Goal: Task Accomplishment & Management: Manage account settings

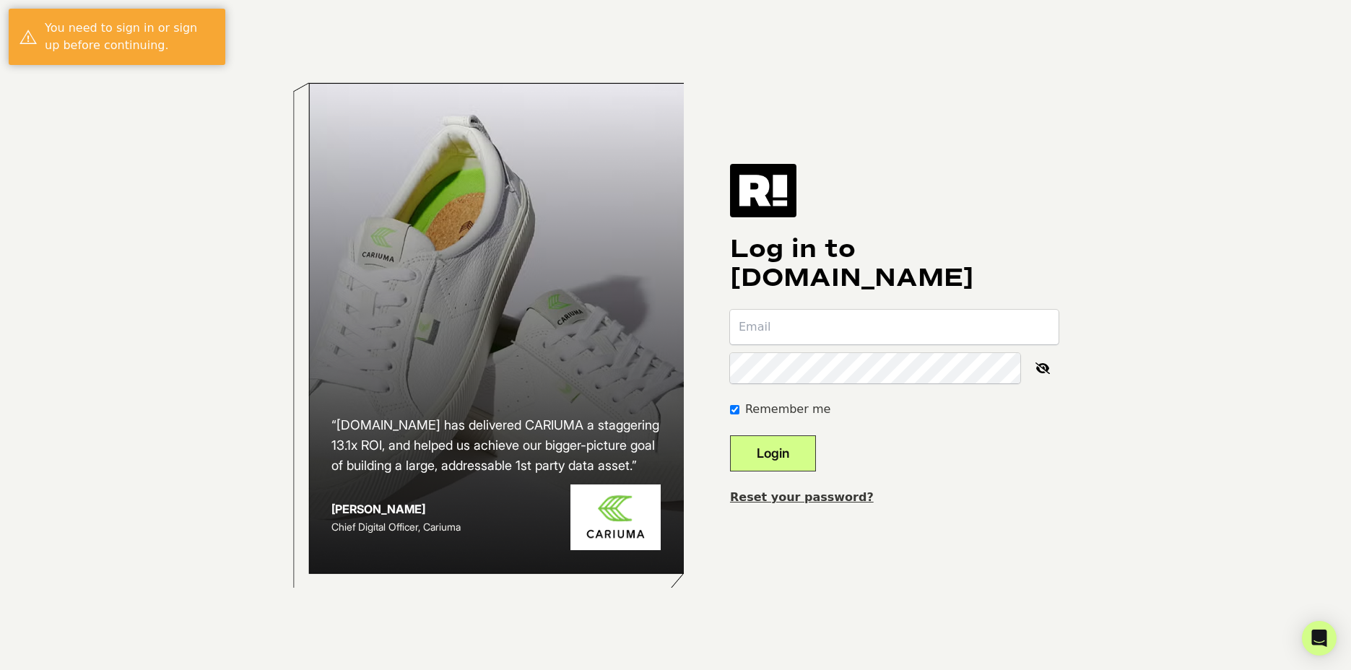
click at [0, 669] on com-1password-button at bounding box center [0, 670] width 0 height 0
type input "[EMAIL_ADDRESS][DOMAIN_NAME]"
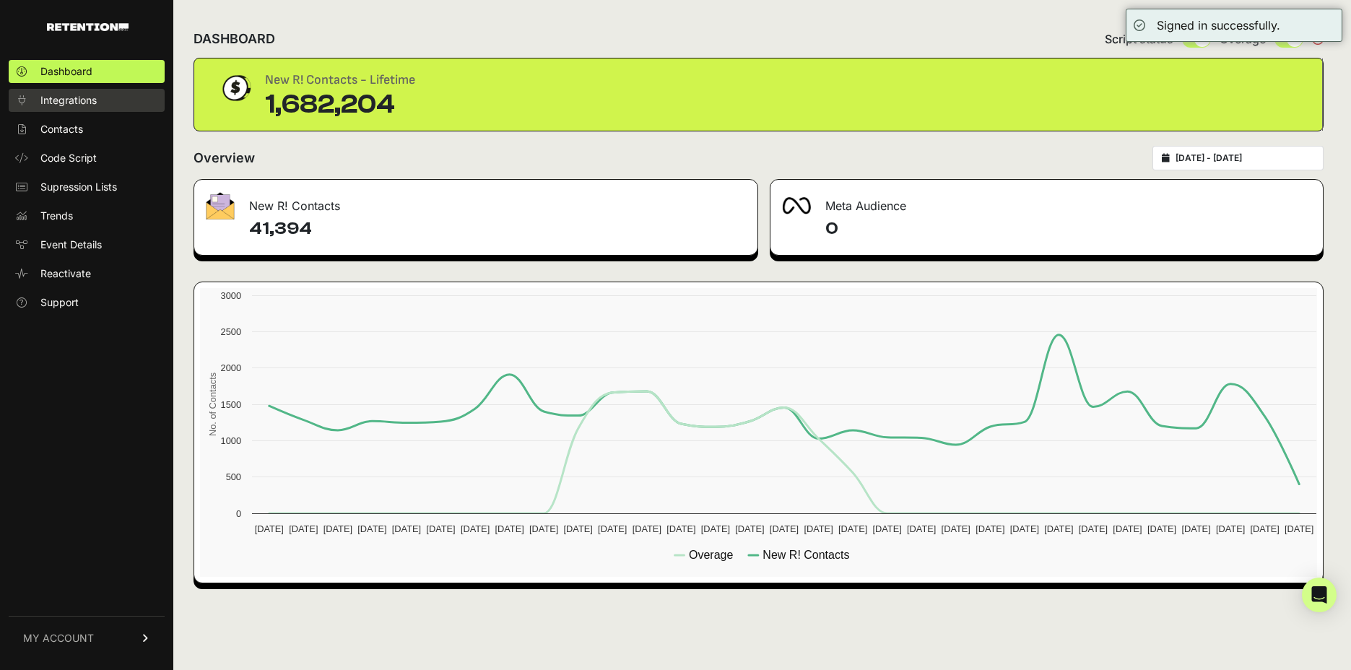
click at [139, 95] on link "Integrations" at bounding box center [87, 100] width 156 height 23
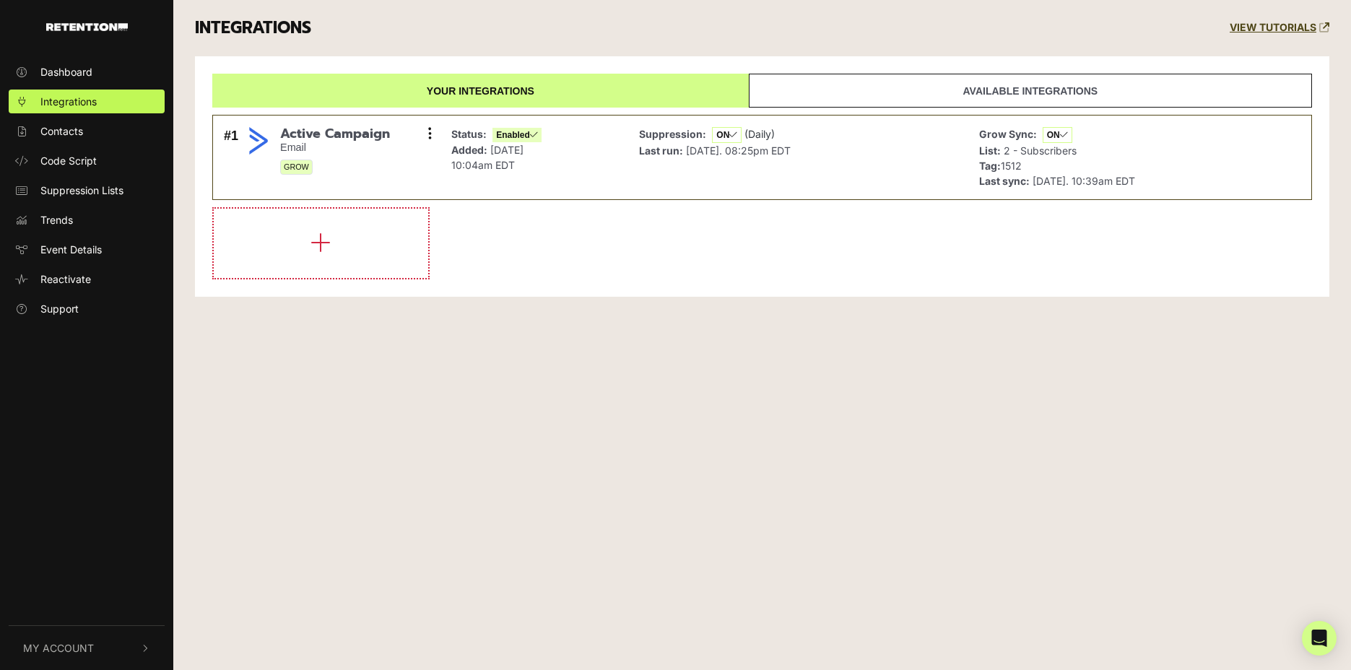
click at [866, 77] on link "Available integrations" at bounding box center [1030, 91] width 563 height 34
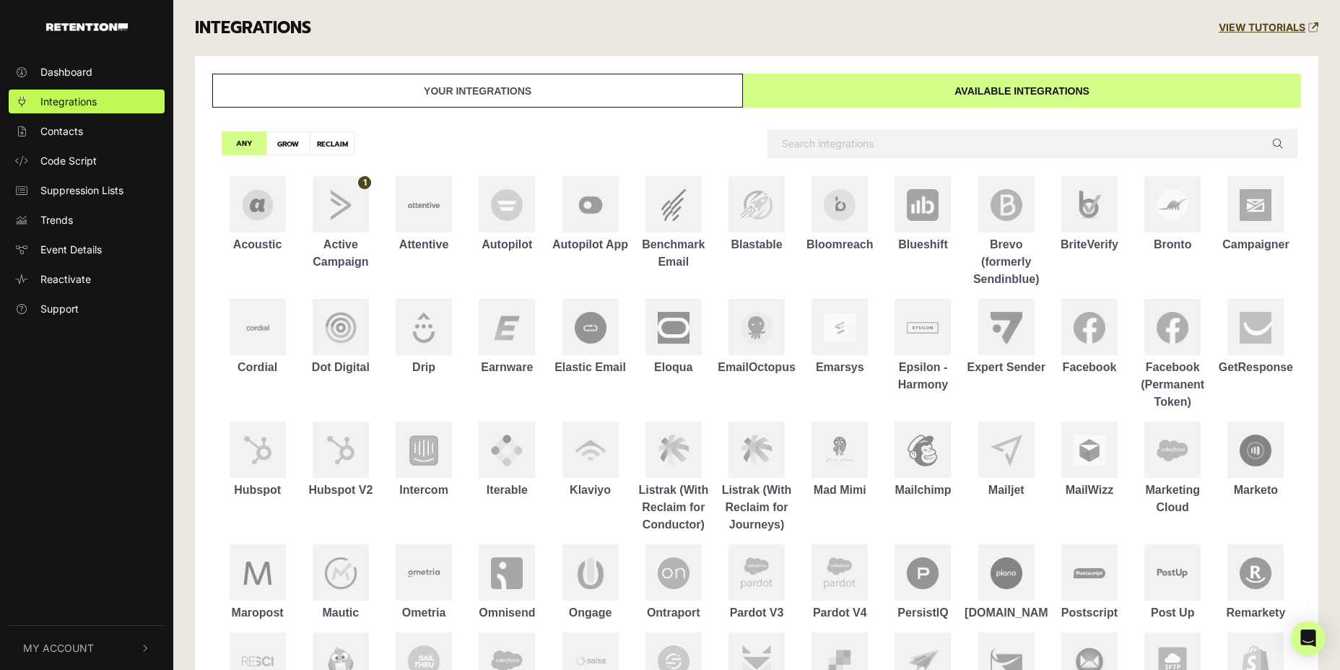
click at [692, 77] on link "Your integrations" at bounding box center [477, 91] width 531 height 34
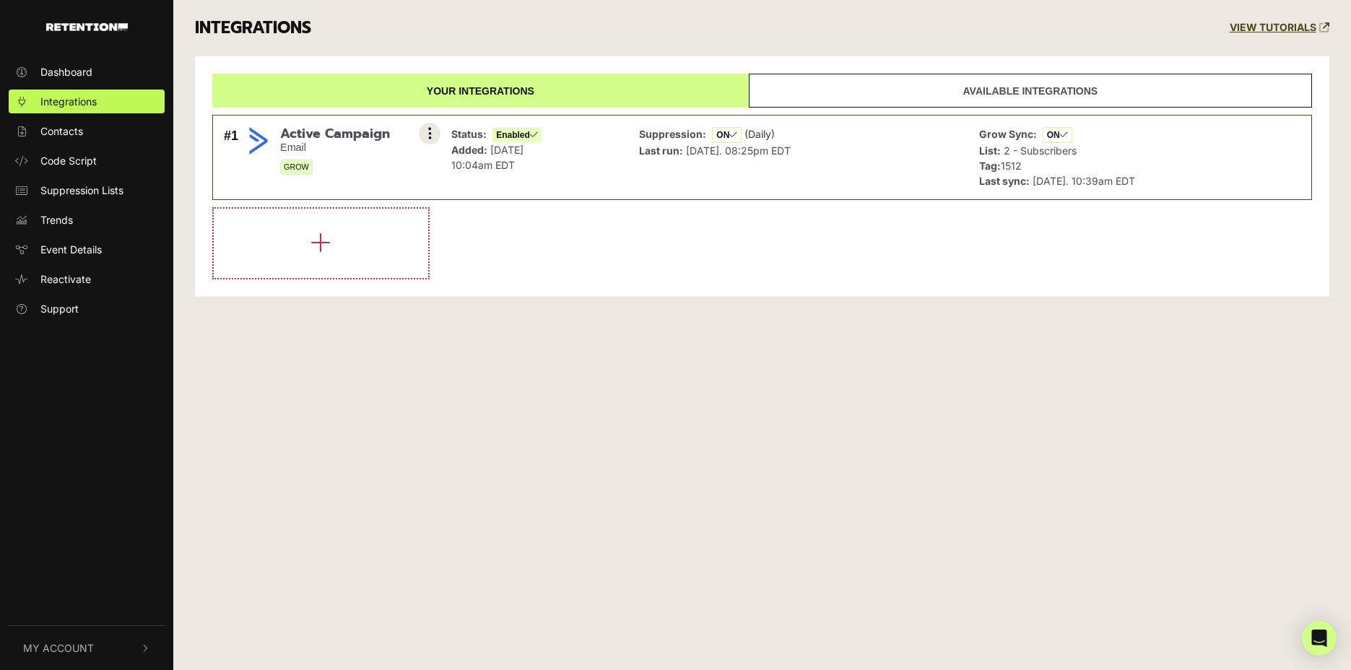
click at [429, 129] on icon at bounding box center [430, 133] width 4 height 14
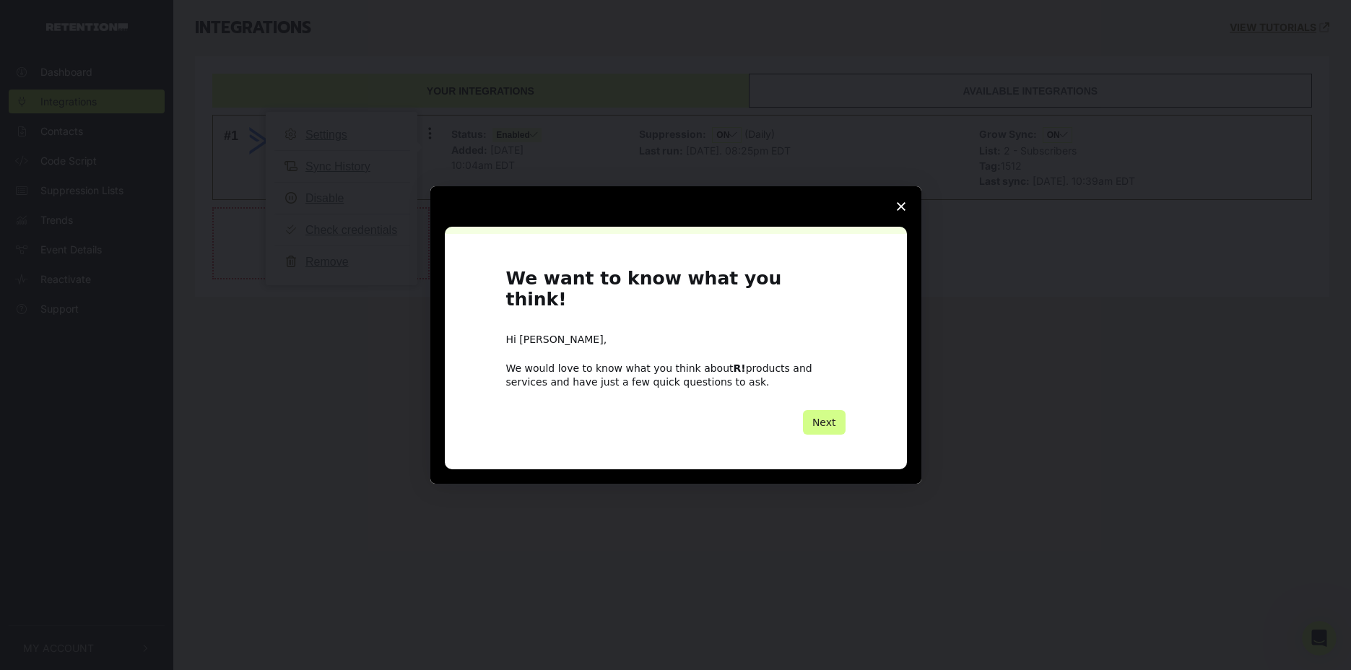
click at [895, 213] on span "Close survey" at bounding box center [901, 206] width 40 height 40
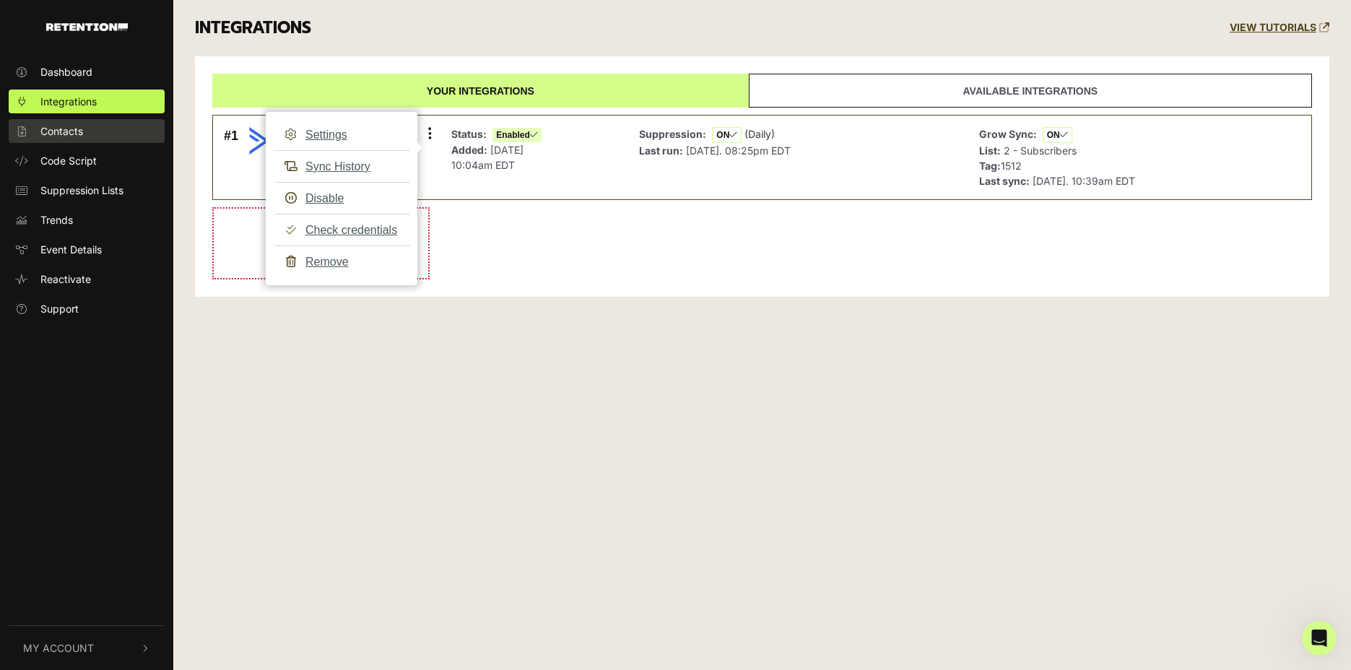
click at [109, 125] on link "Contacts" at bounding box center [87, 131] width 156 height 24
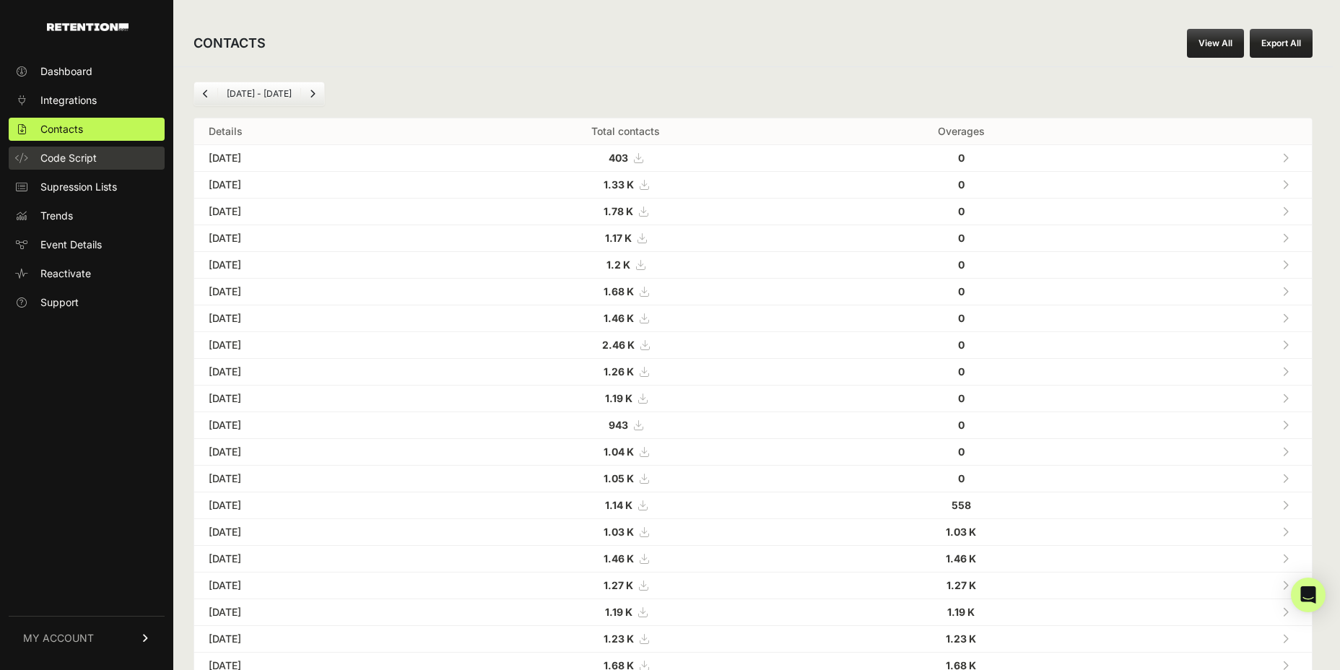
click at [103, 147] on link "Code Script" at bounding box center [87, 158] width 156 height 23
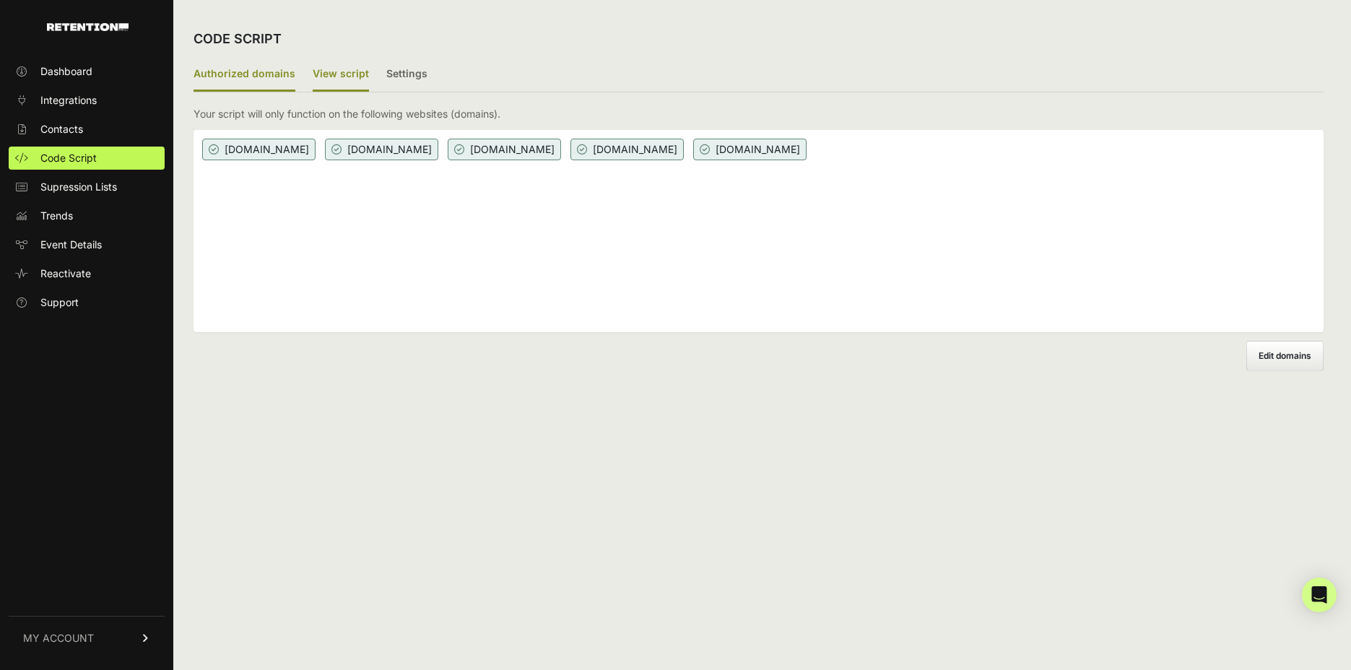
click at [320, 69] on label "View script" at bounding box center [341, 75] width 56 height 34
click at [0, 0] on input "View script" at bounding box center [0, 0] width 0 height 0
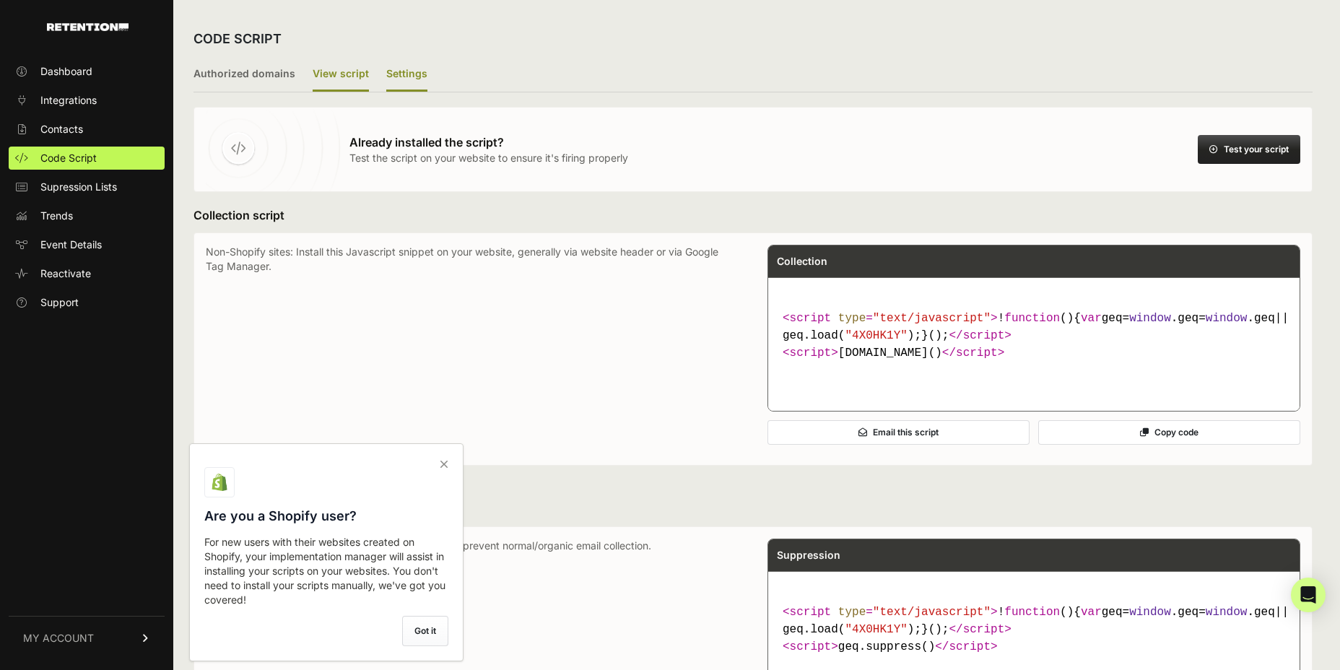
click at [386, 61] on label "Settings" at bounding box center [406, 75] width 41 height 34
click at [0, 0] on input "Settings" at bounding box center [0, 0] width 0 height 0
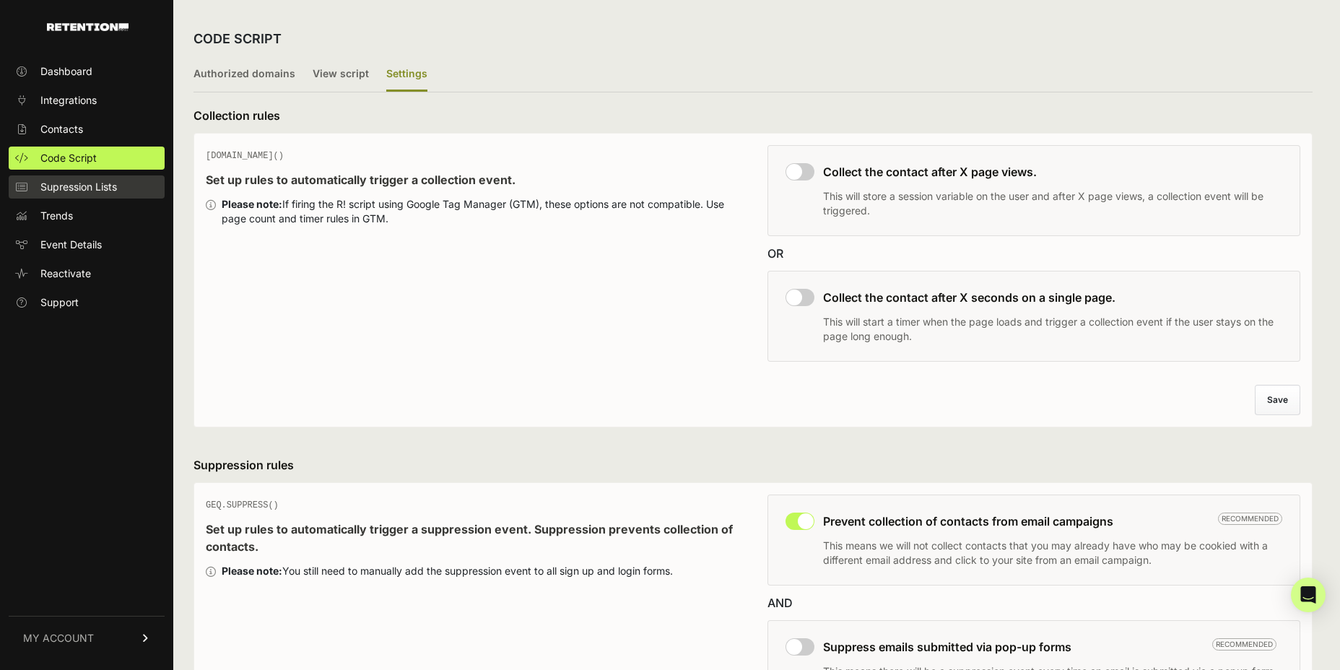
click at [123, 175] on link "Supression Lists" at bounding box center [87, 186] width 156 height 23
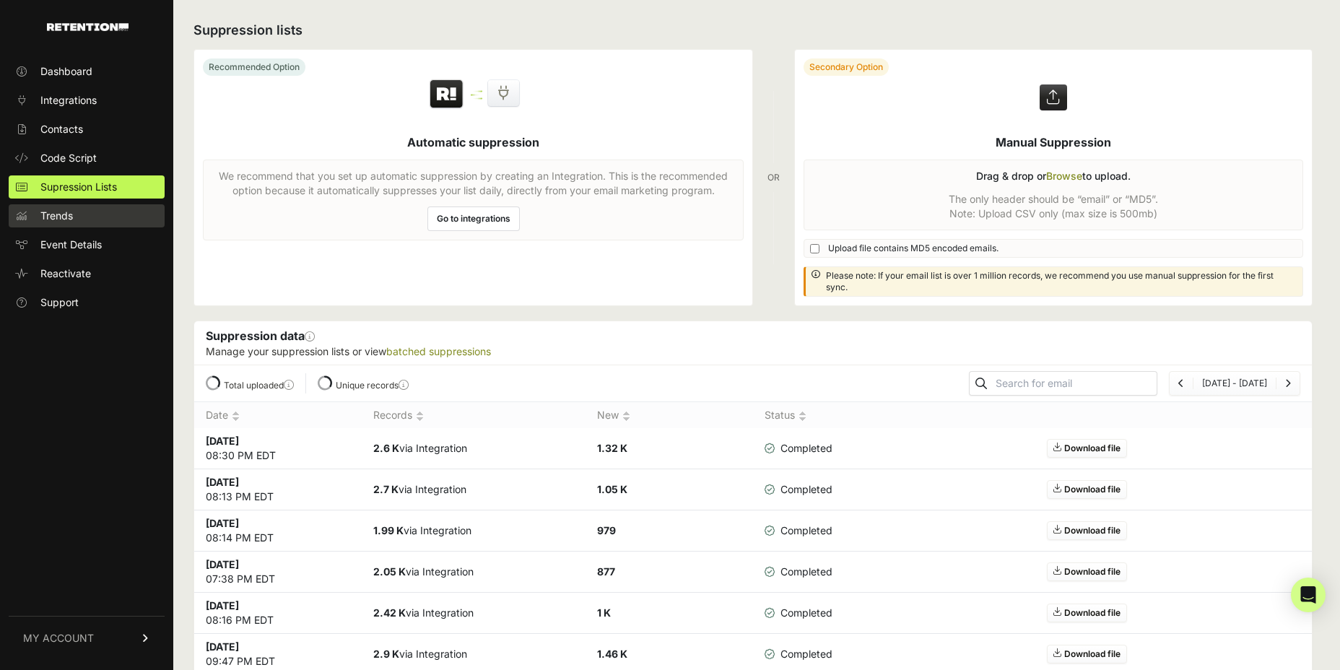
click at [113, 204] on link "Trends" at bounding box center [87, 215] width 156 height 23
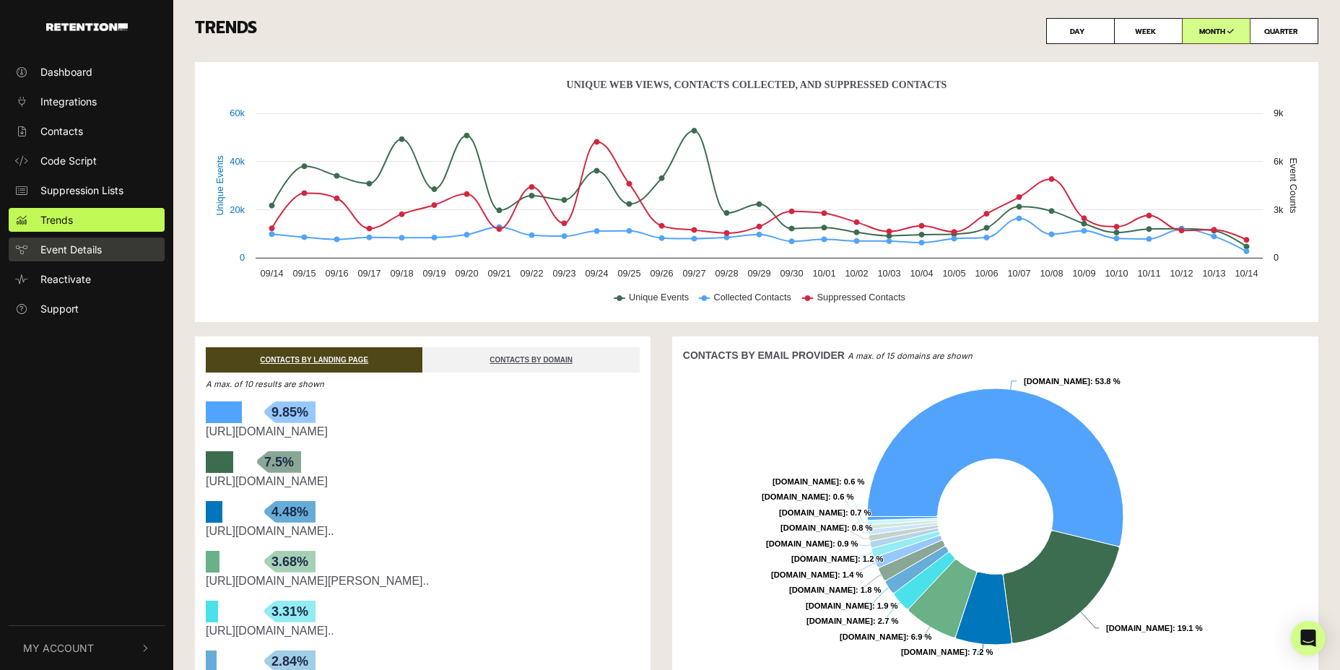
scroll to position [87, 0]
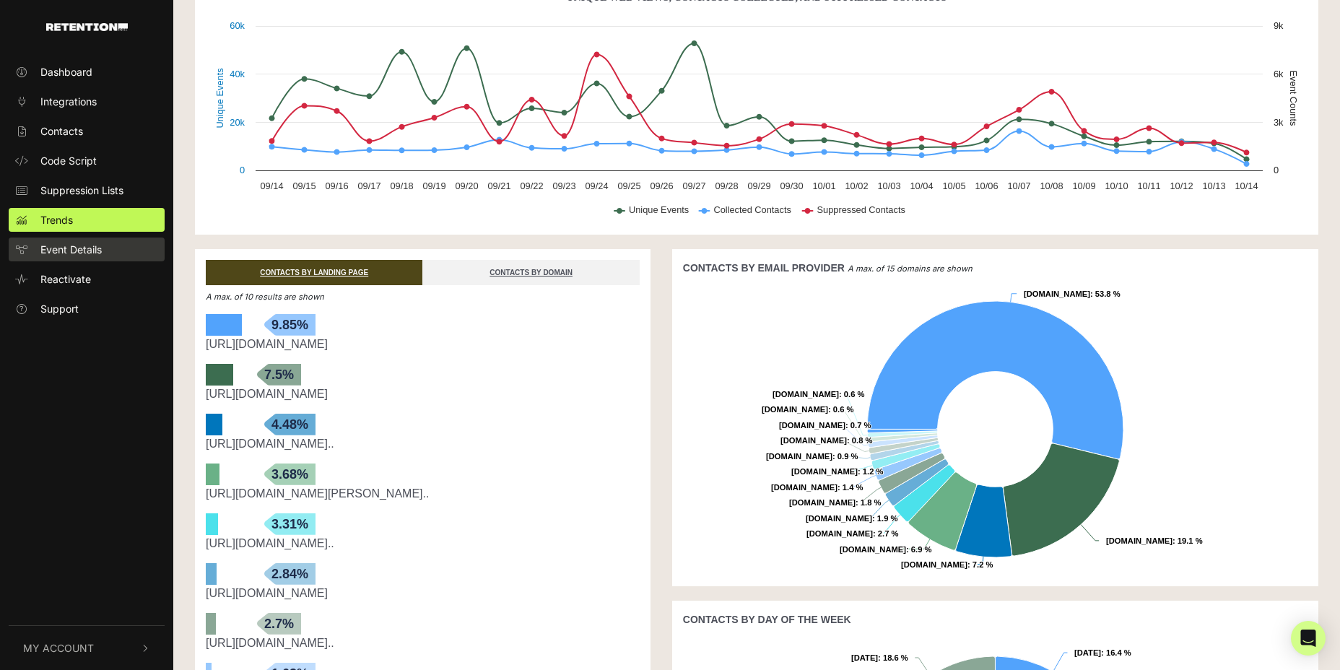
click at [95, 242] on span "Event Details" at bounding box center [70, 249] width 61 height 15
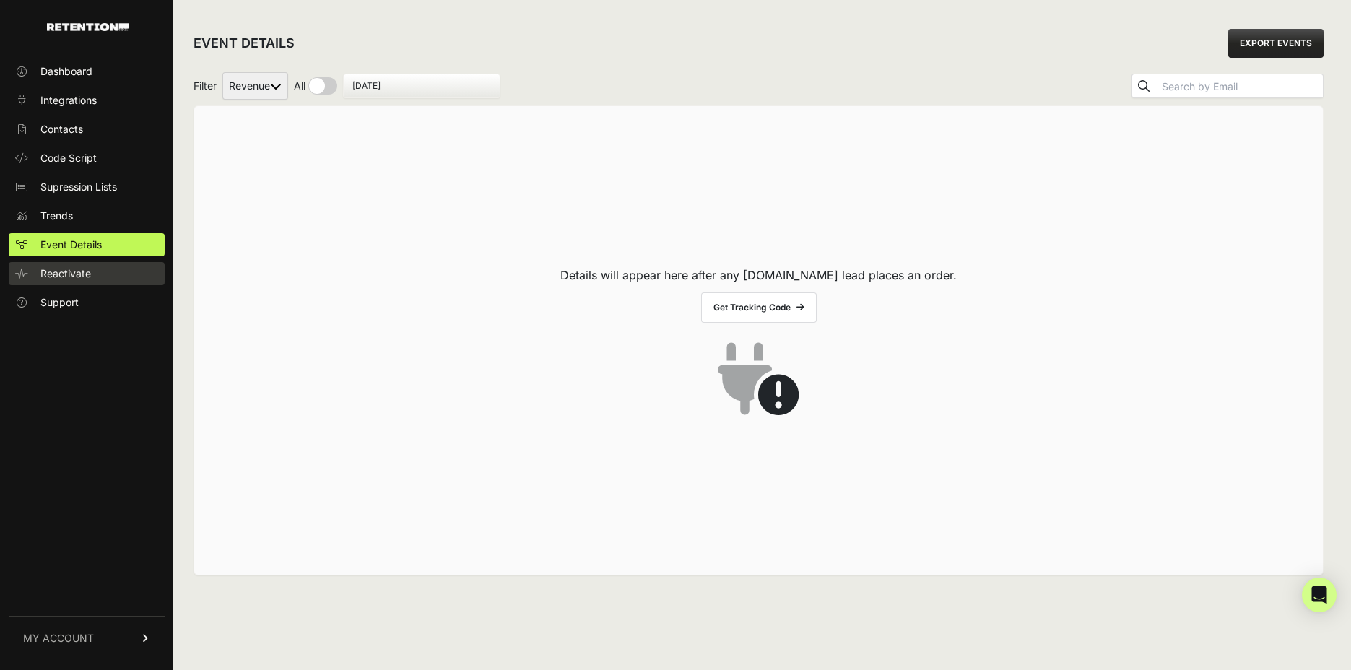
click at [91, 262] on link "Reactivate" at bounding box center [87, 273] width 156 height 23
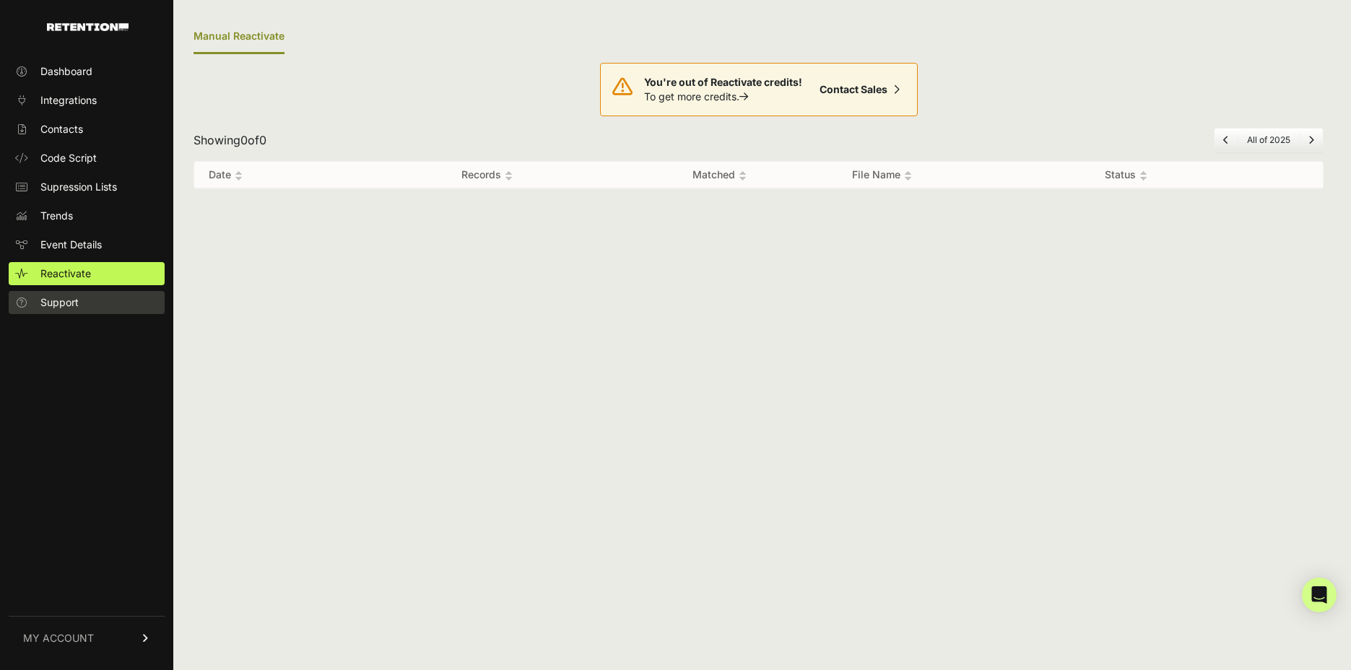
click at [101, 291] on link "Support" at bounding box center [87, 302] width 156 height 23
click at [103, 71] on link "Dashboard" at bounding box center [87, 71] width 156 height 23
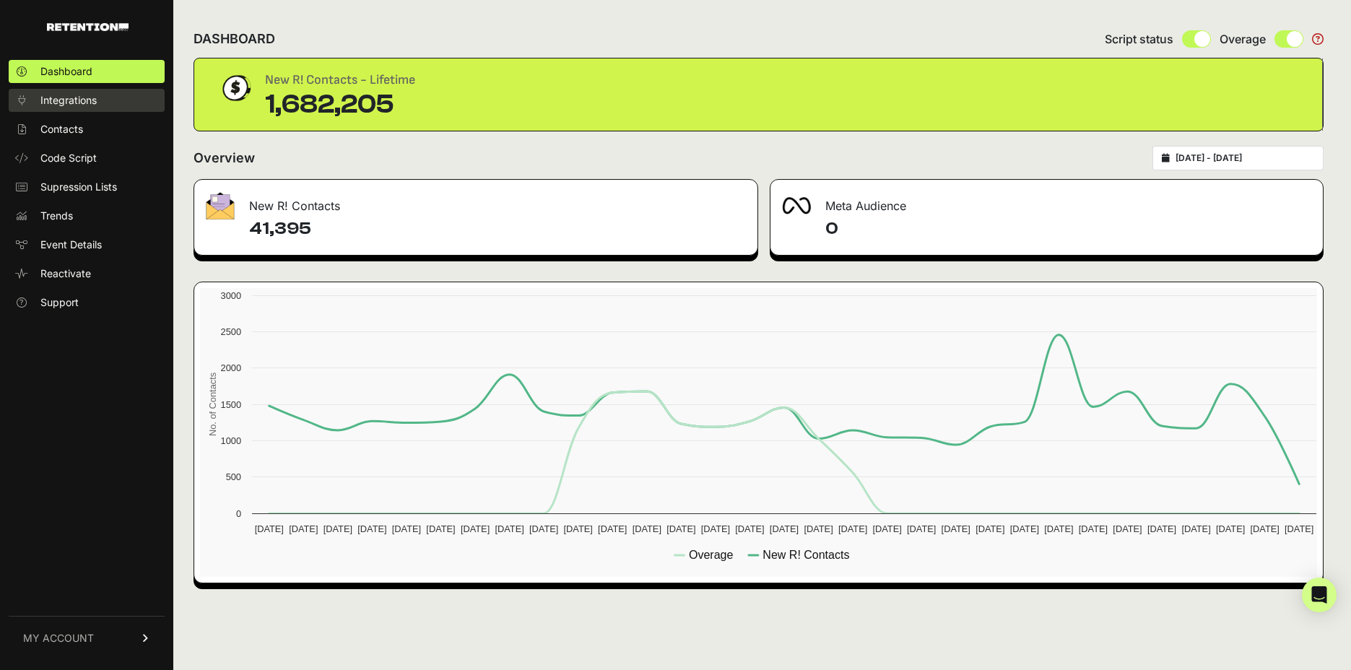
click at [146, 94] on link "Integrations" at bounding box center [87, 100] width 156 height 23
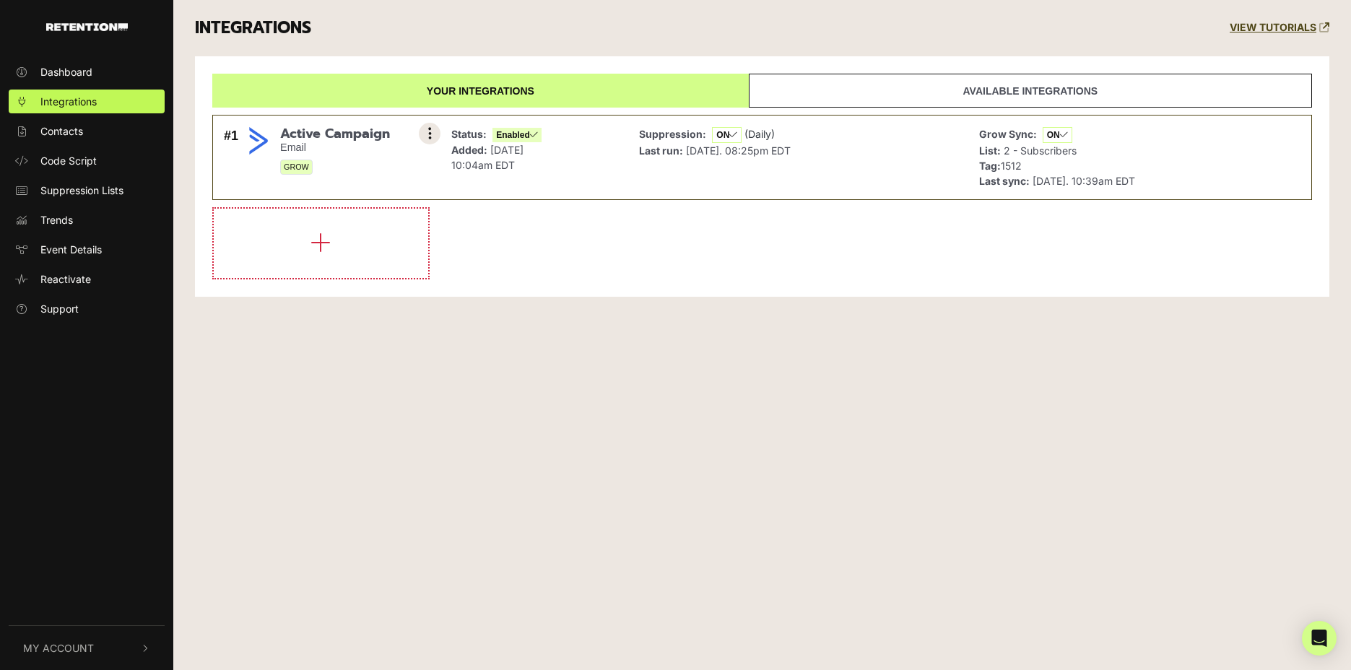
click at [429, 128] on icon at bounding box center [430, 133] width 4 height 14
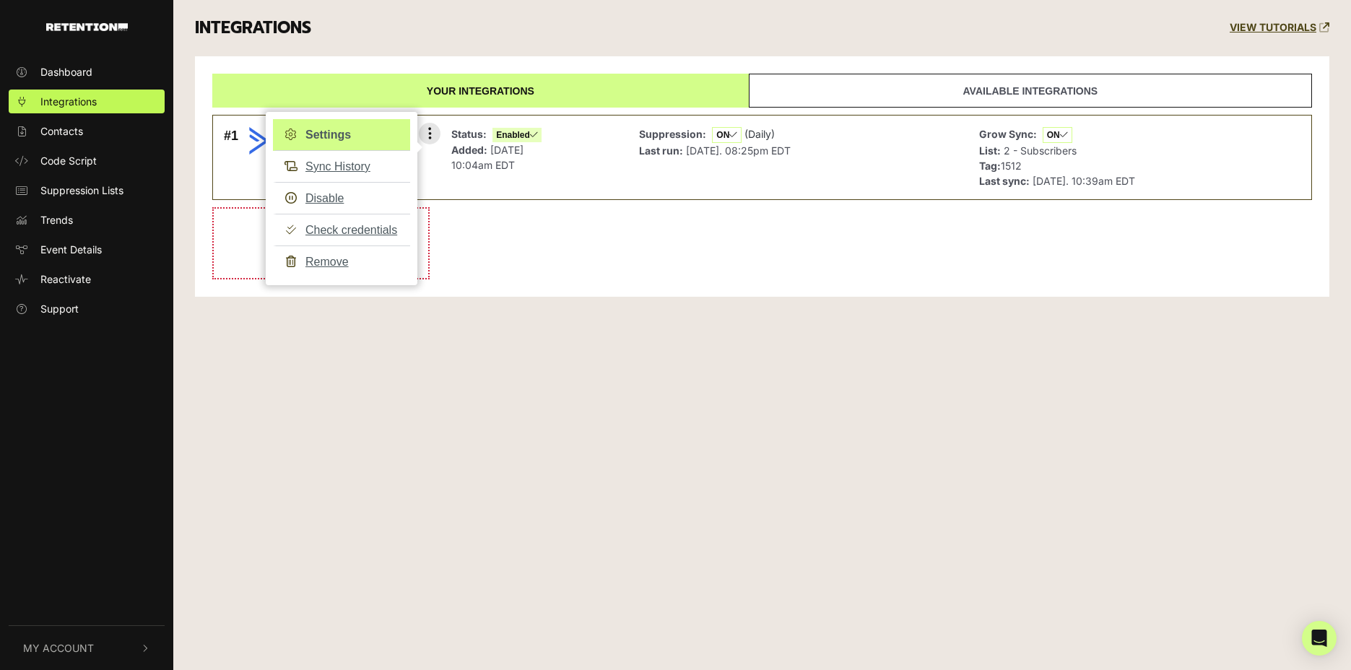
click at [324, 127] on link "Settings" at bounding box center [341, 135] width 137 height 32
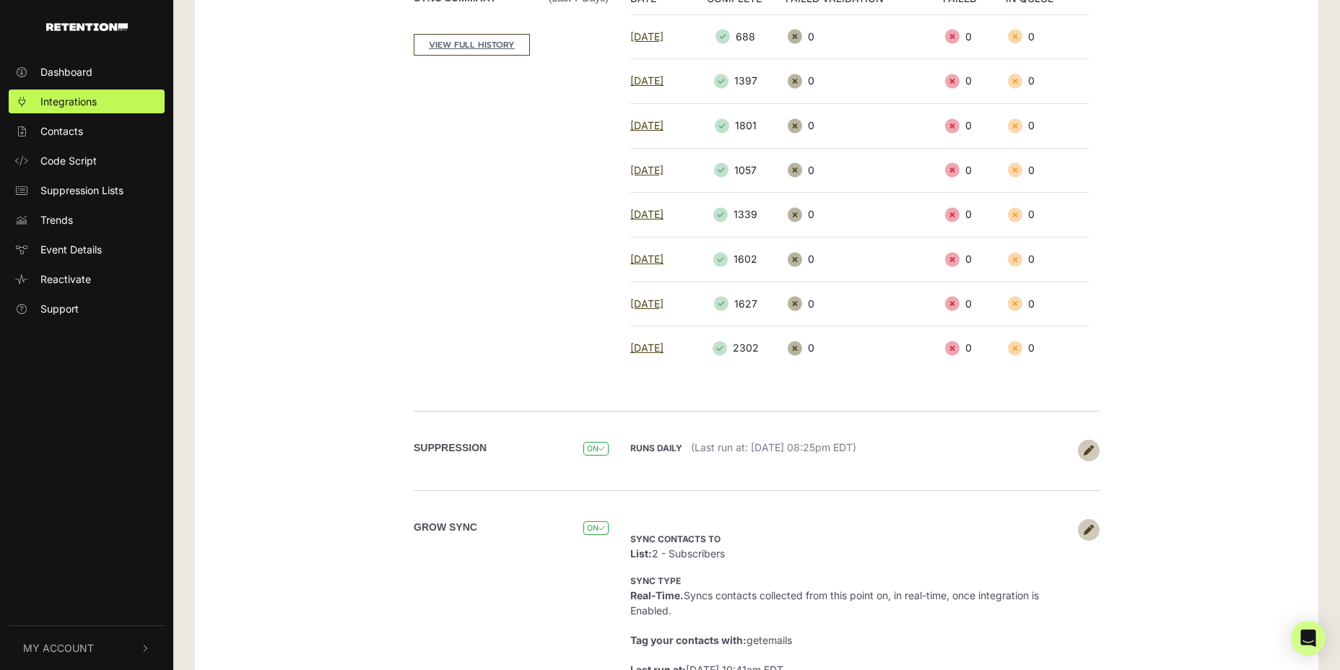
scroll to position [334, 0]
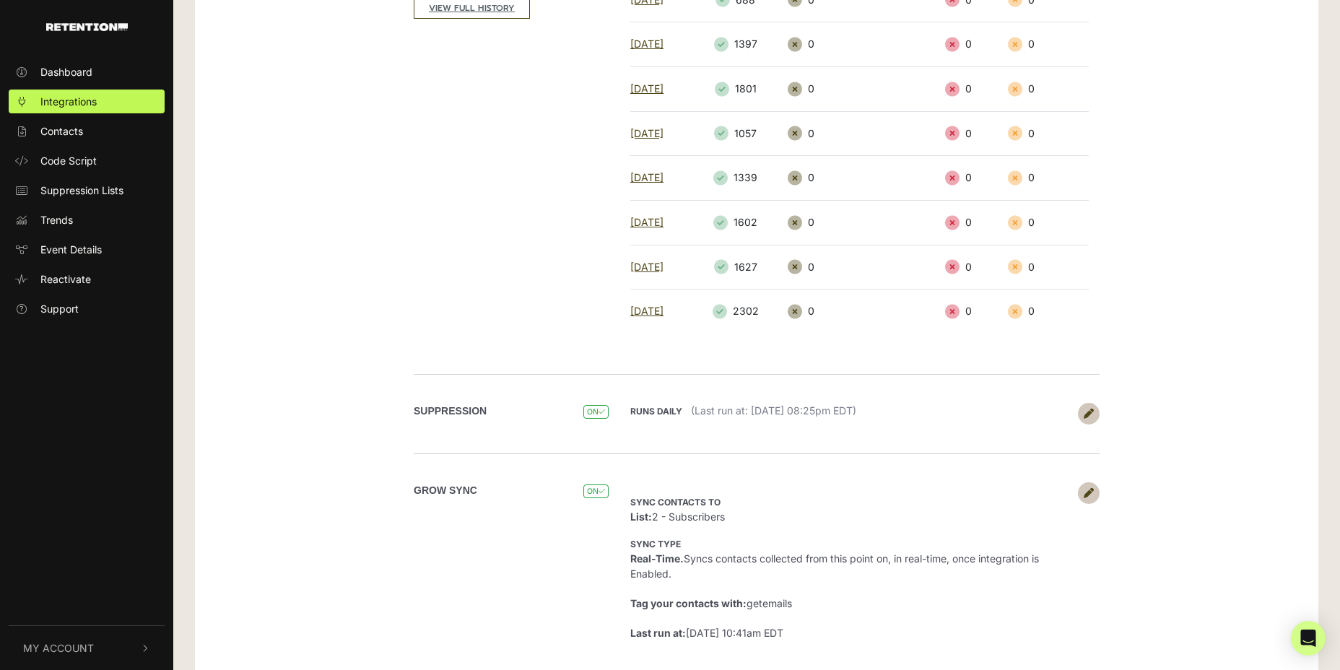
click at [1082, 482] on link at bounding box center [1089, 493] width 22 height 22
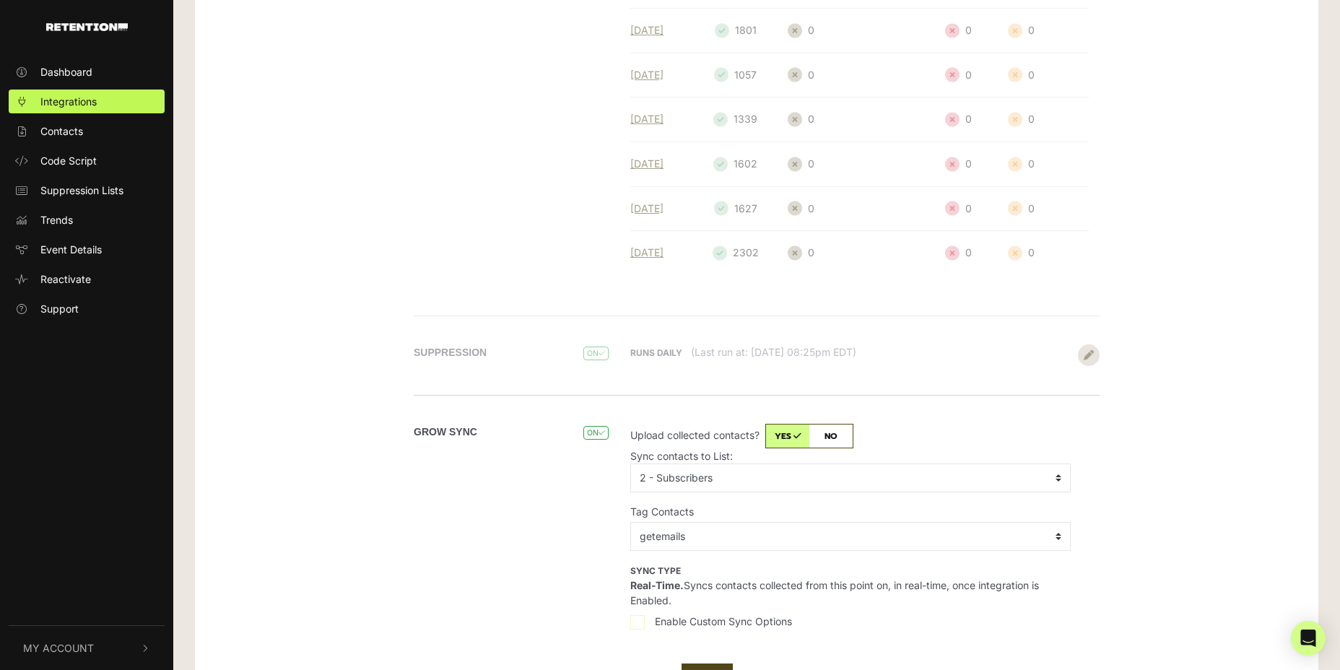
scroll to position [443, 0]
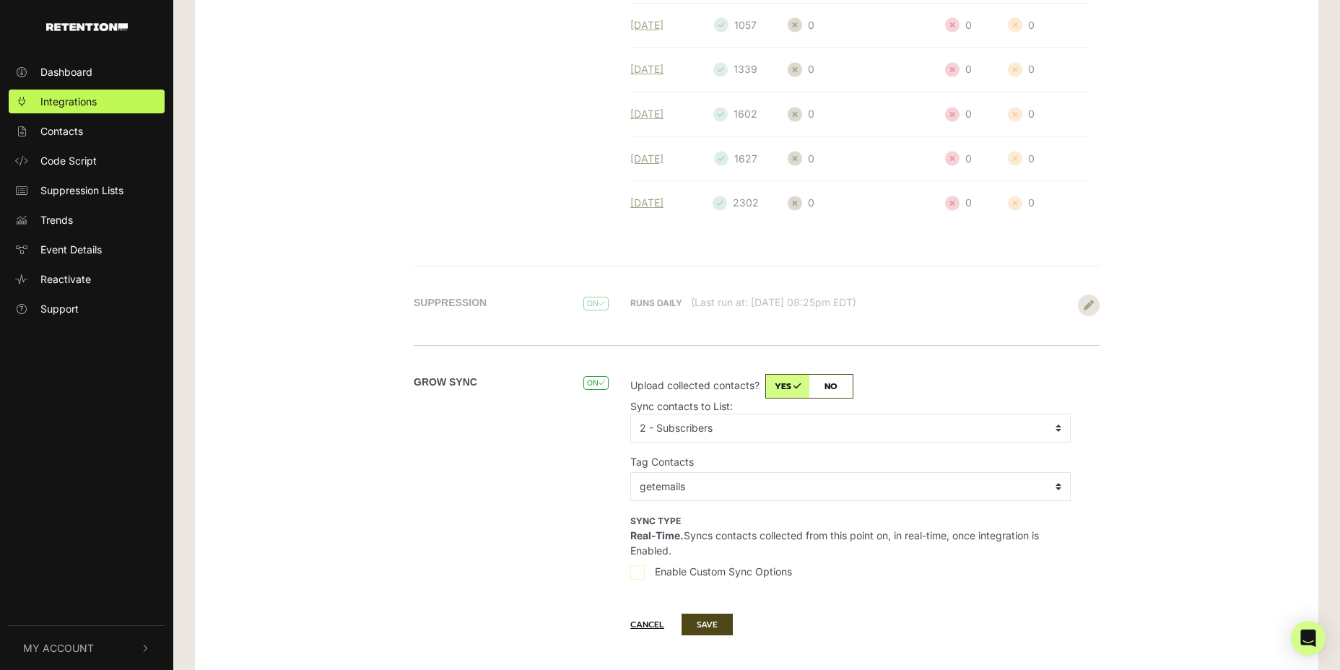
click at [642, 565] on input "Enable Custom Sync Options" at bounding box center [637, 572] width 14 height 14
checkbox input "true"
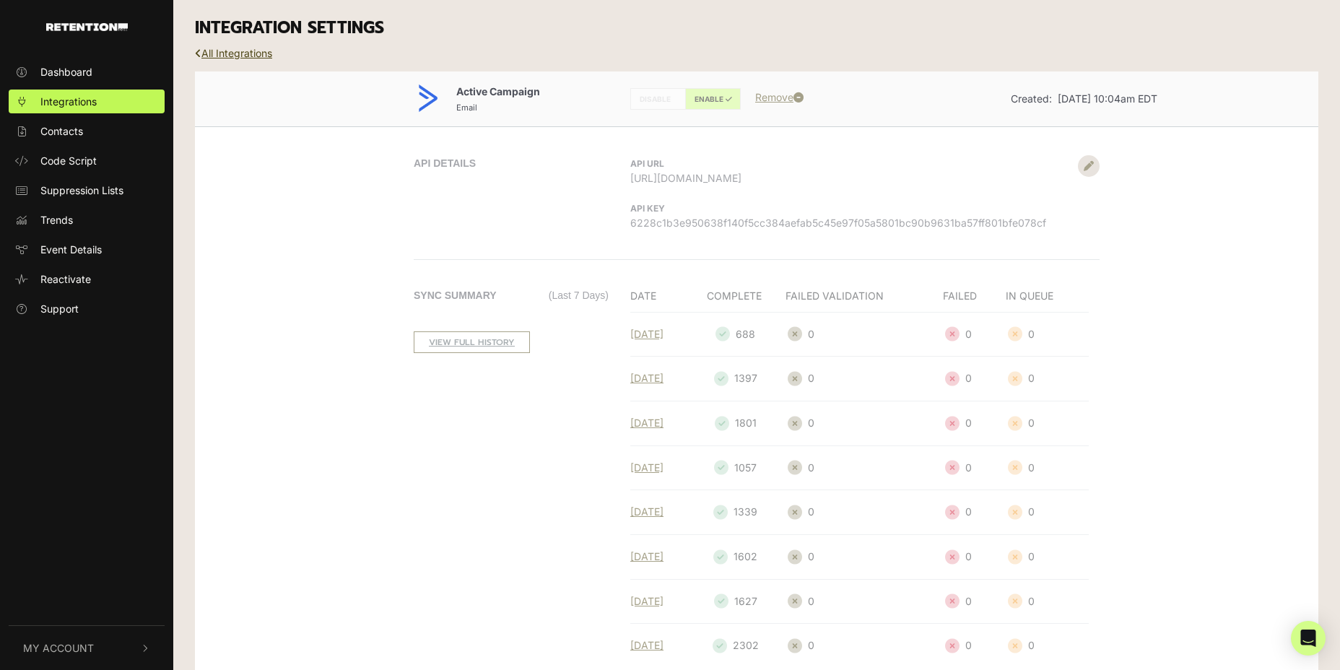
scroll to position [40, 0]
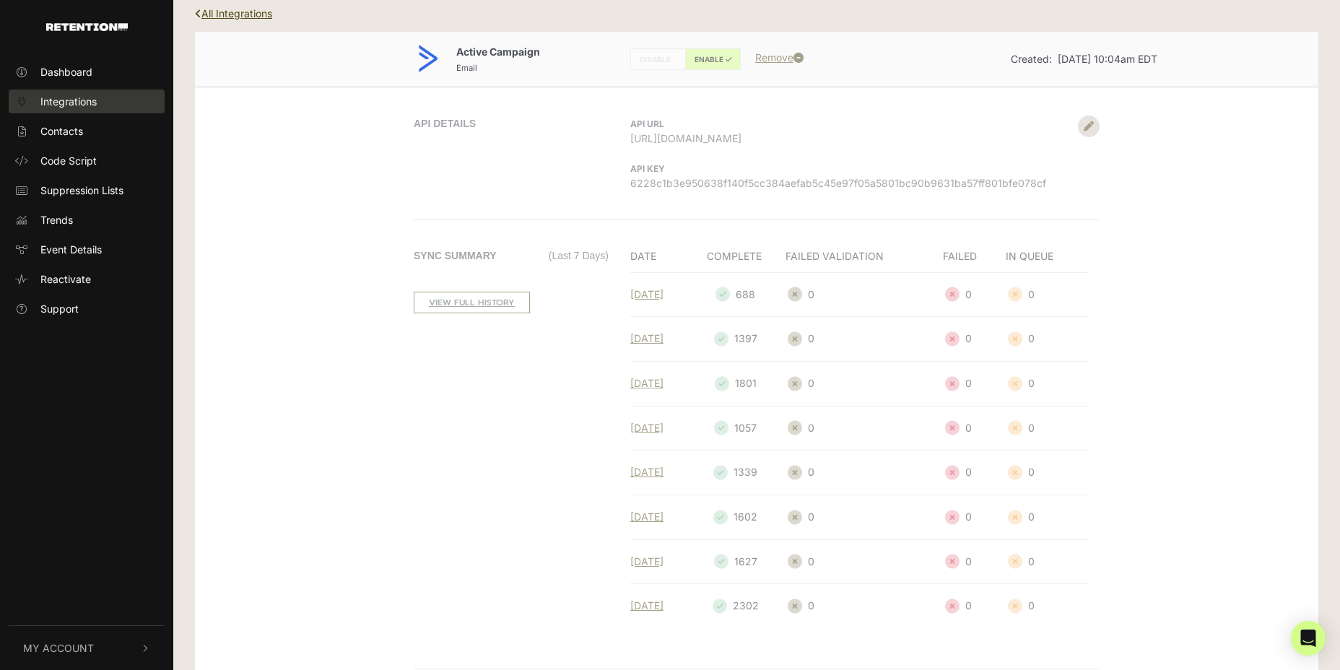
click at [106, 95] on link "Integrations" at bounding box center [87, 102] width 156 height 24
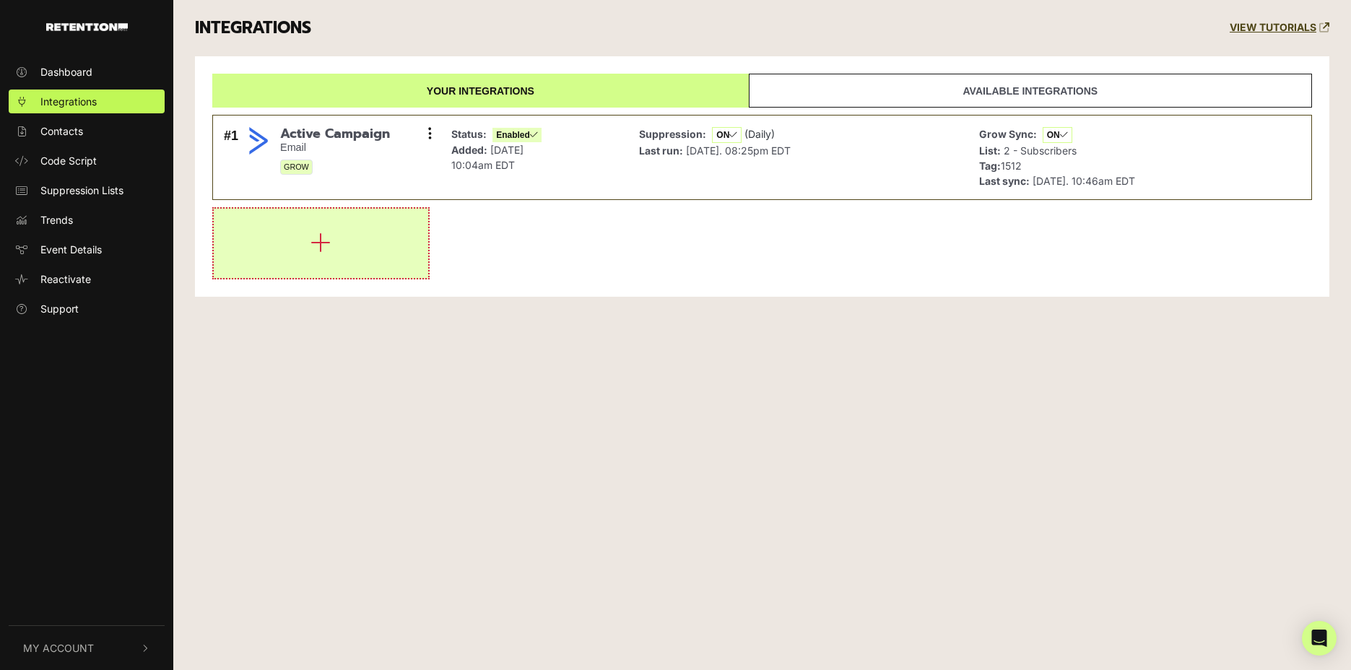
click at [394, 238] on button "button" at bounding box center [321, 243] width 214 height 69
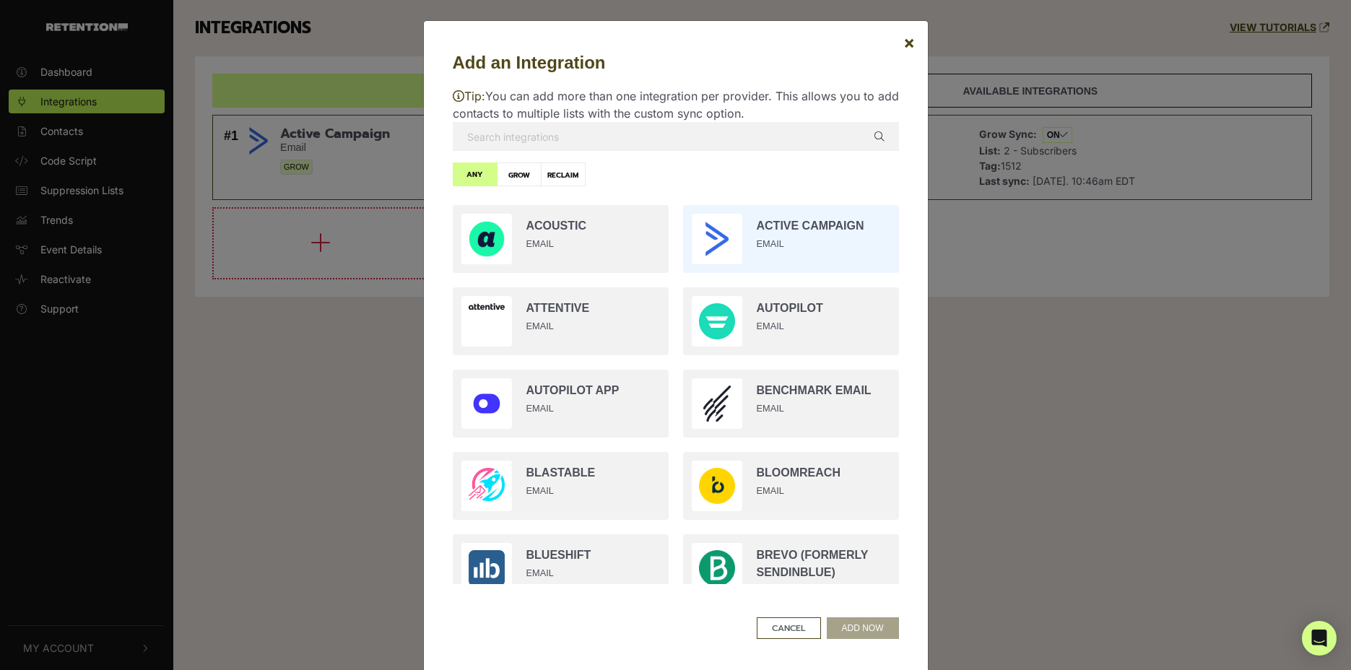
click at [761, 227] on input "radio" at bounding box center [791, 239] width 230 height 82
radio input "true"
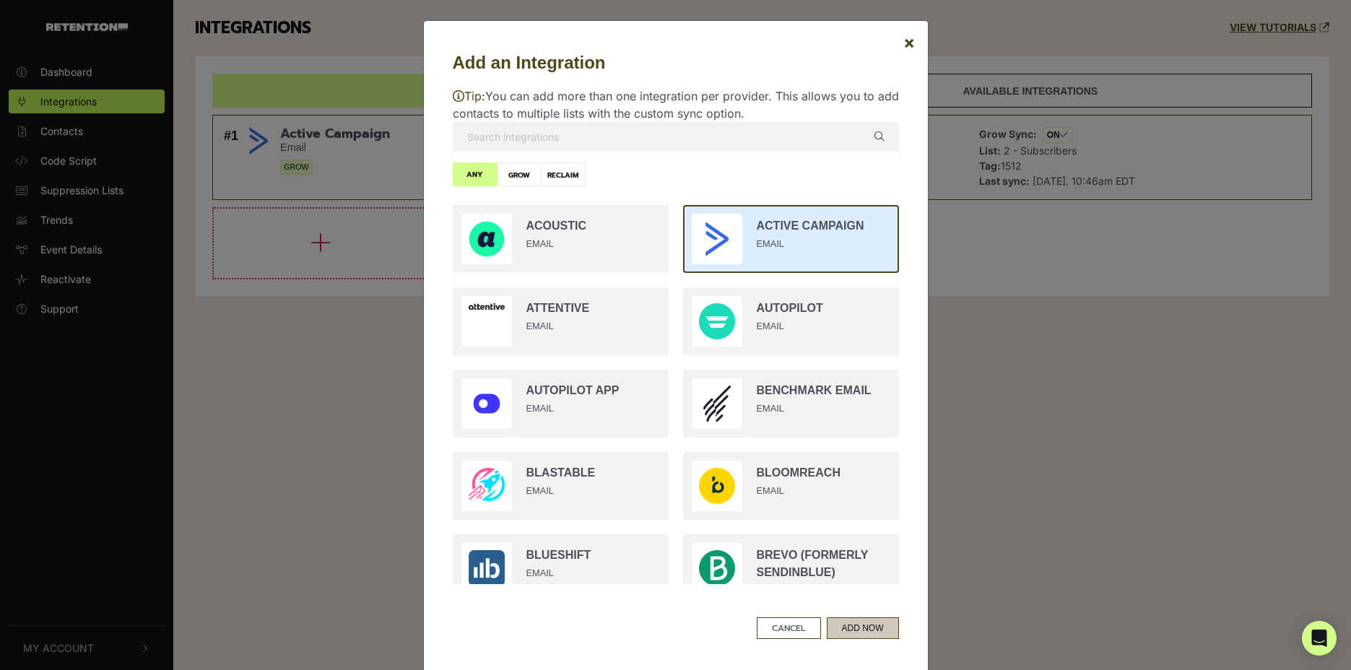
click at [858, 617] on button "ADD NOW" at bounding box center [863, 628] width 72 height 22
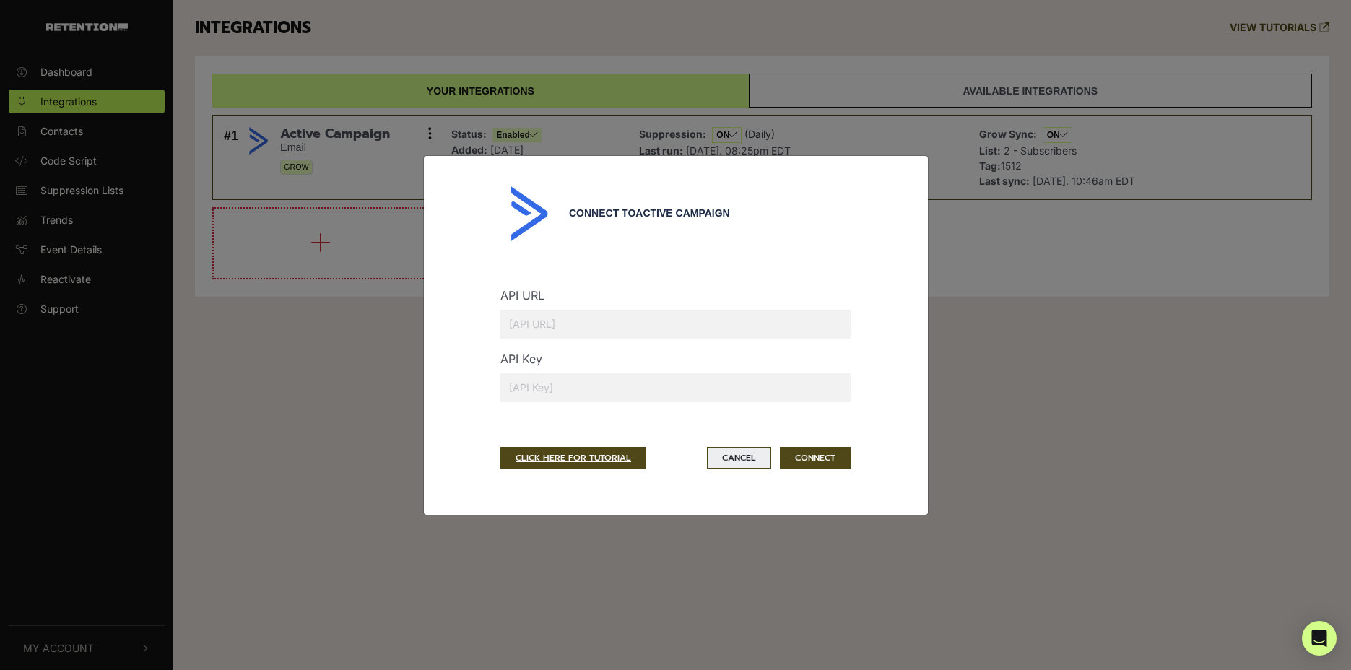
click at [759, 459] on button "Cancel" at bounding box center [739, 458] width 64 height 22
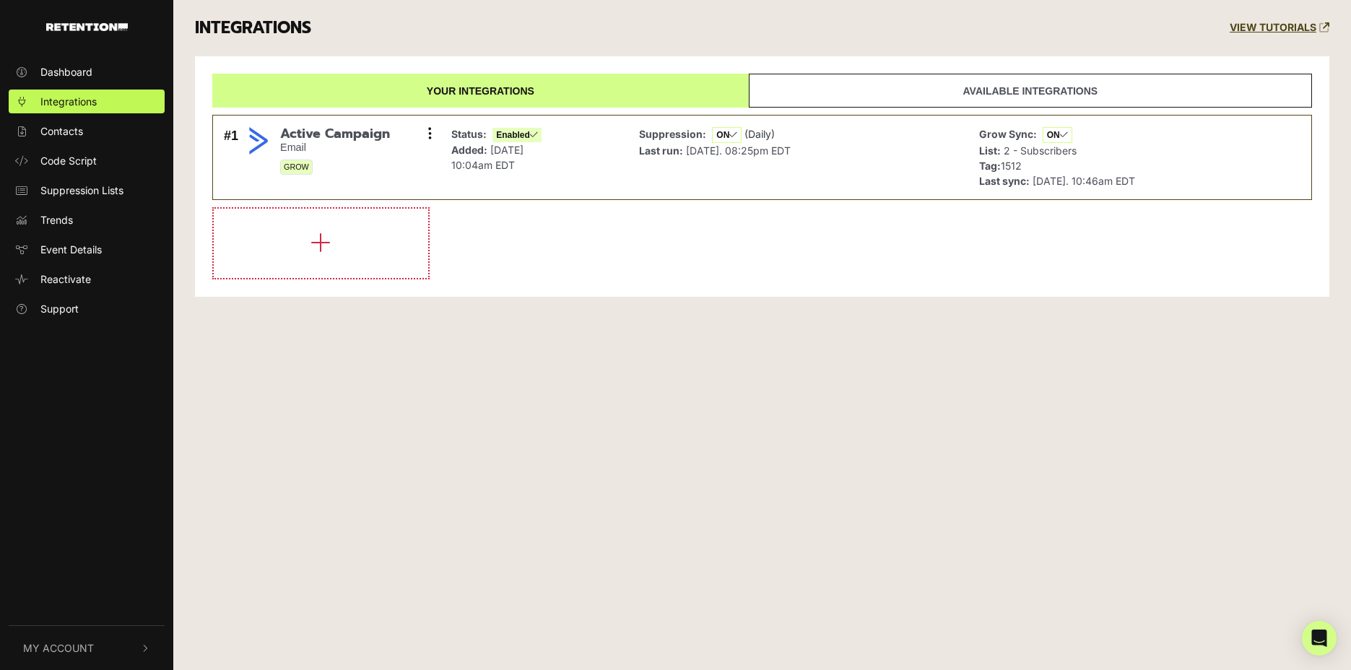
click at [1081, 571] on div "Dashboard Integrations Contacts Code Script Suppression Lists Trends Event Deta…" at bounding box center [675, 335] width 1351 height 670
